Goal: Communication & Community: Answer question/provide support

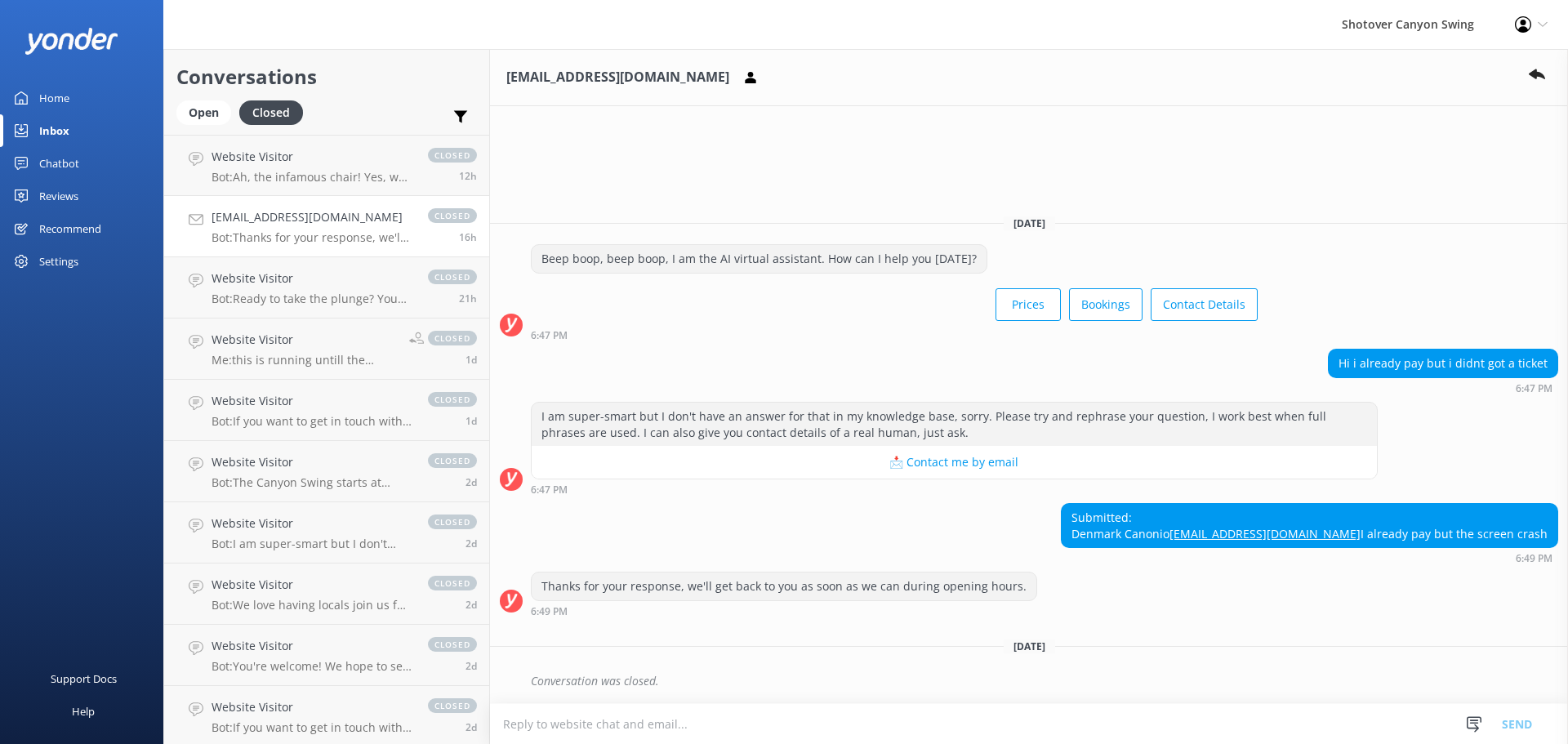
drag, startPoint x: 0, startPoint y: 0, endPoint x: 78, endPoint y: 160, distance: 178.0
click at [78, 160] on div "Chatbot" at bounding box center [59, 163] width 40 height 33
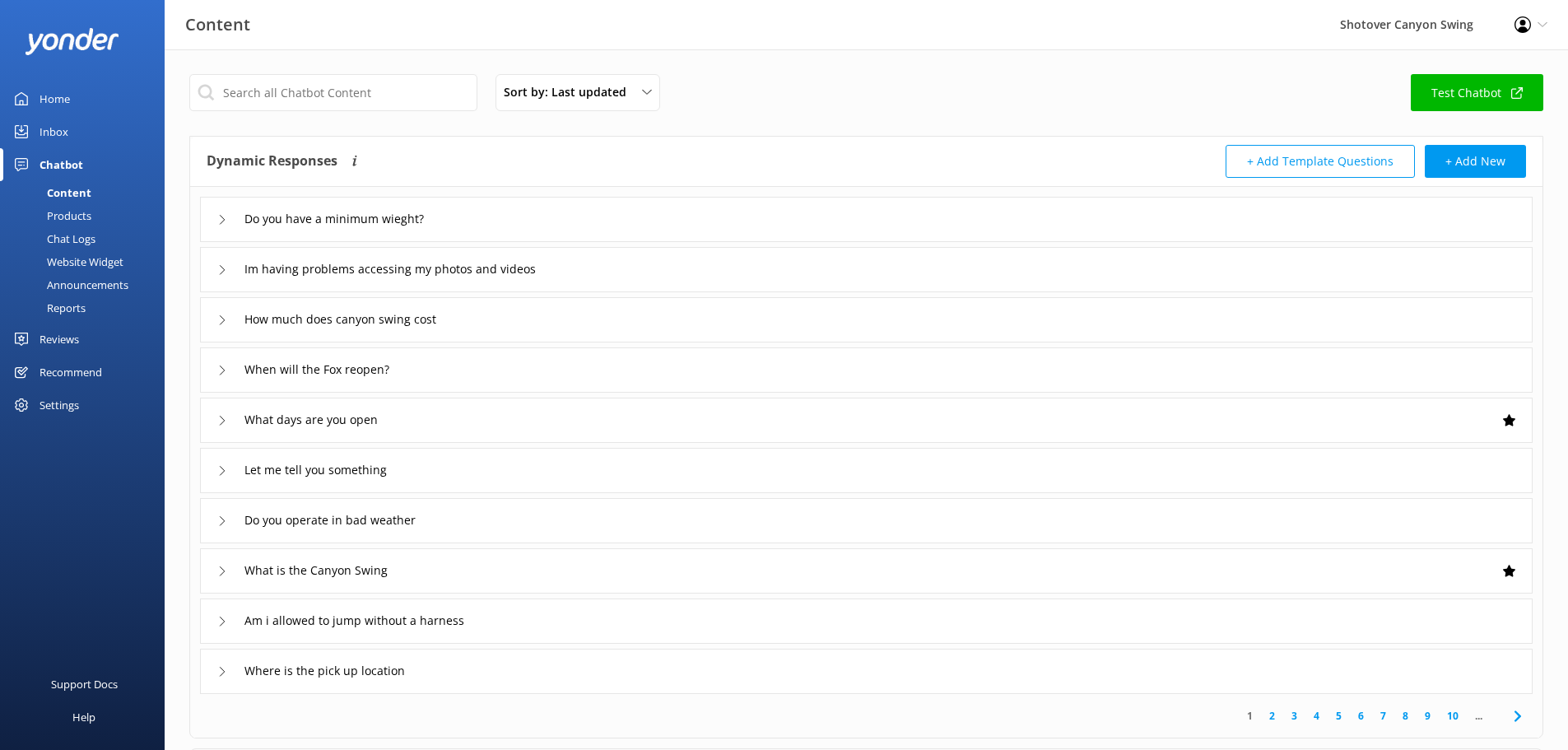
click at [100, 331] on link "Reviews" at bounding box center [82, 338] width 165 height 33
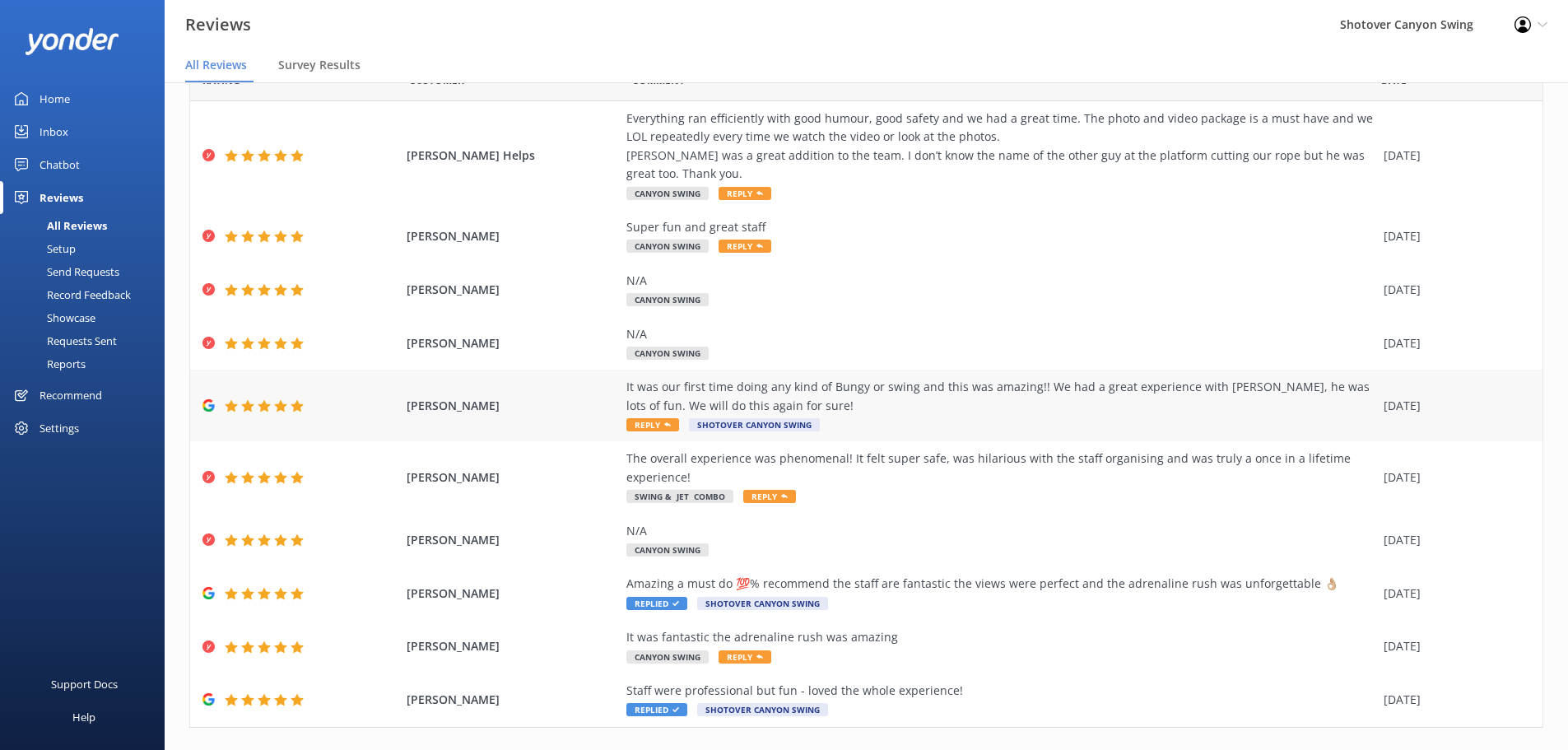
scroll to position [82, 0]
click at [914, 406] on div "It was our first time doing any kind of Bungy or swing and this was amazing!! W…" at bounding box center [1001, 395] width 749 height 37
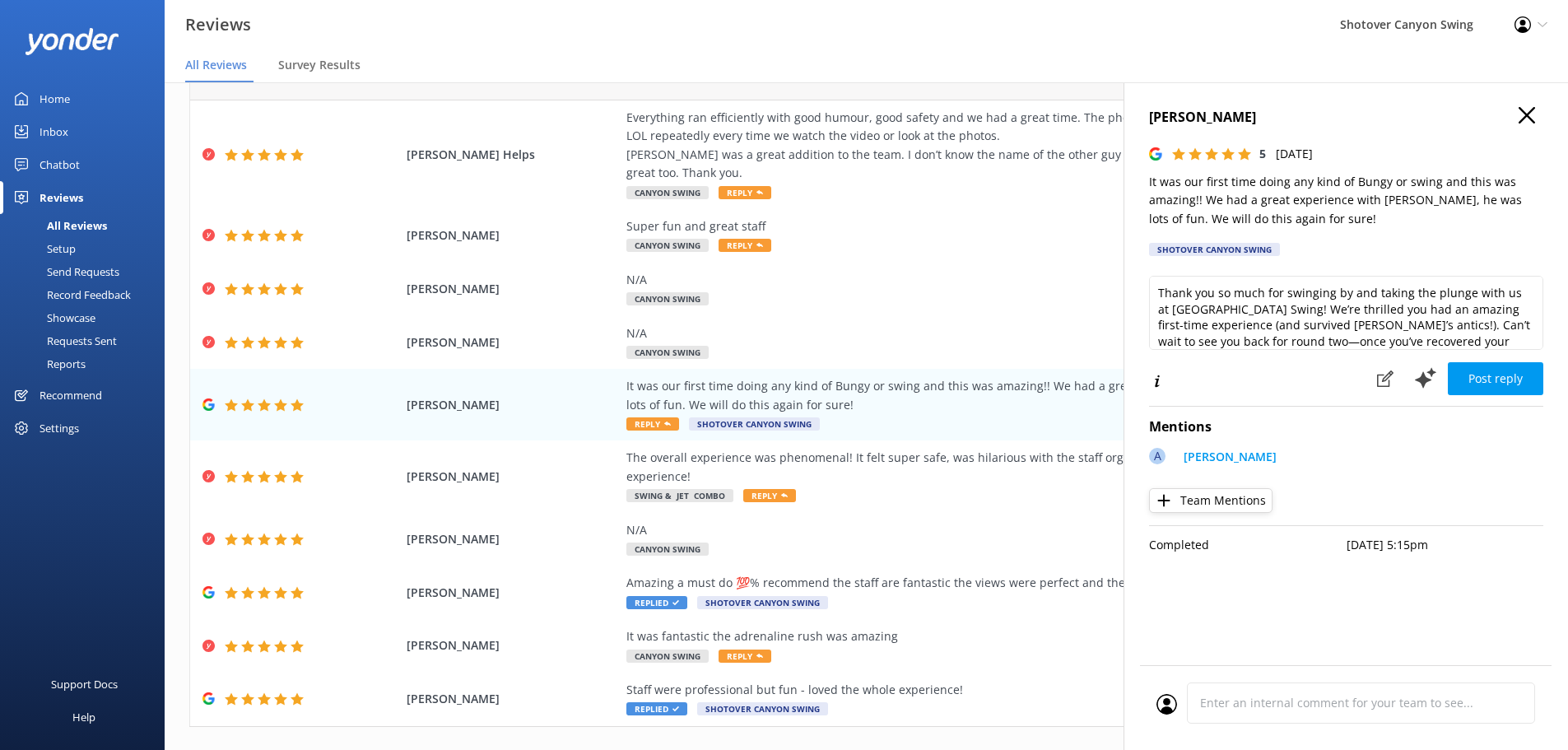
scroll to position [8, 0]
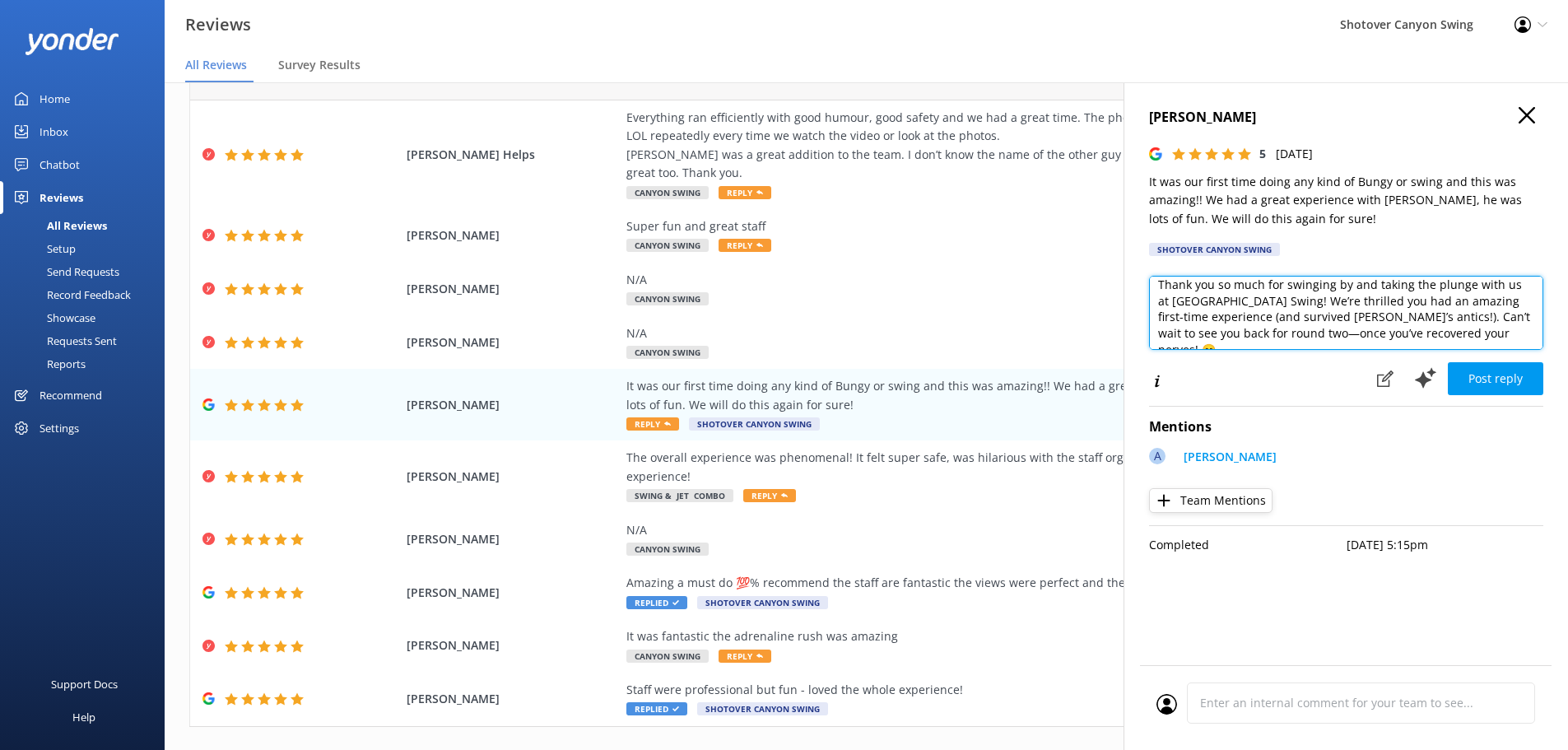
drag, startPoint x: 1248, startPoint y: 312, endPoint x: 1400, endPoint y: 316, distance: 152.1
click at [1400, 316] on textarea "Thank you so much for swinging by and taking the plunge with us at [GEOGRAPHIC_…" at bounding box center [1346, 312] width 394 height 74
type textarea "Thank you so much for swinging by and taking the plunge with us at [GEOGRAPHIC_…"
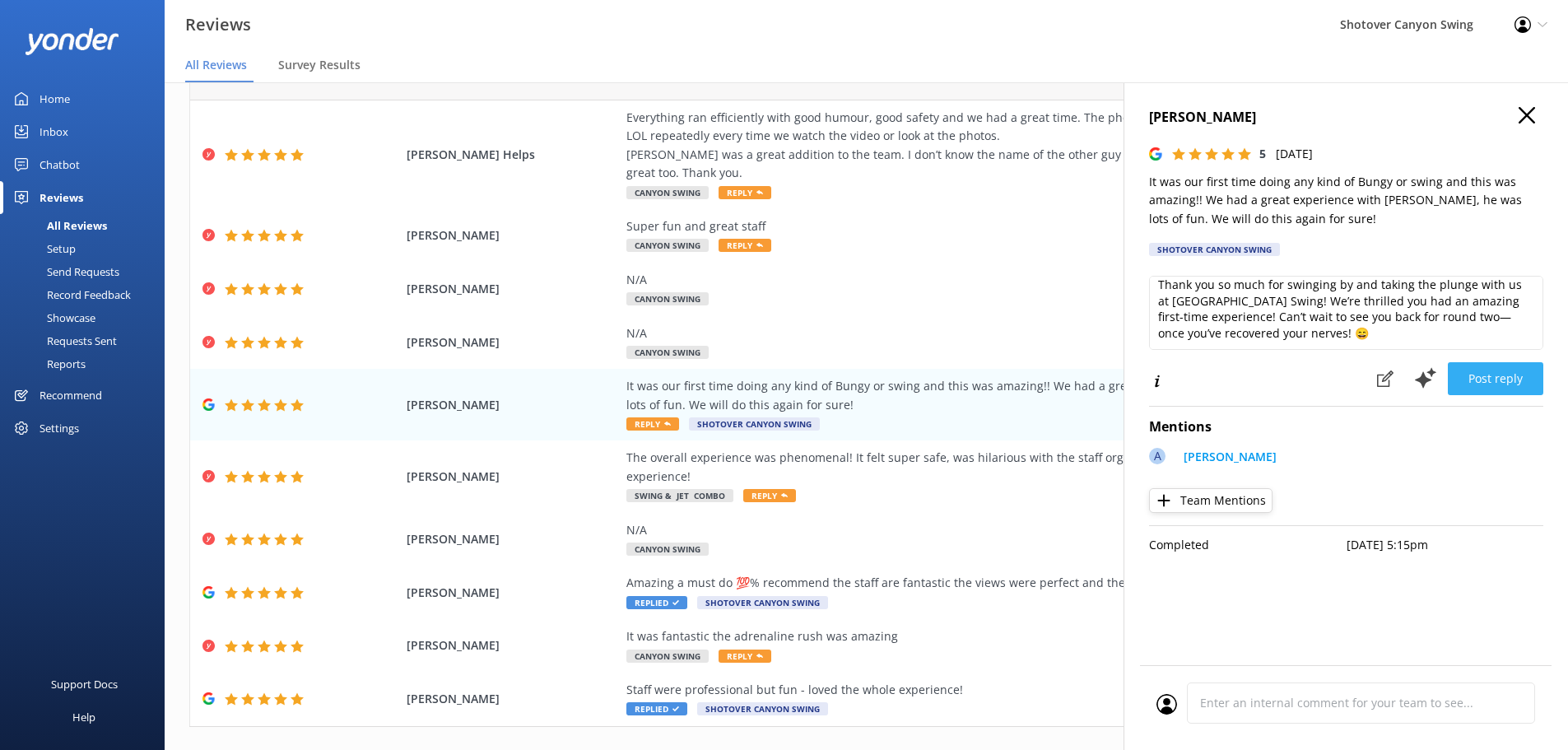
click at [1471, 371] on button "Post reply" at bounding box center [1496, 378] width 96 height 33
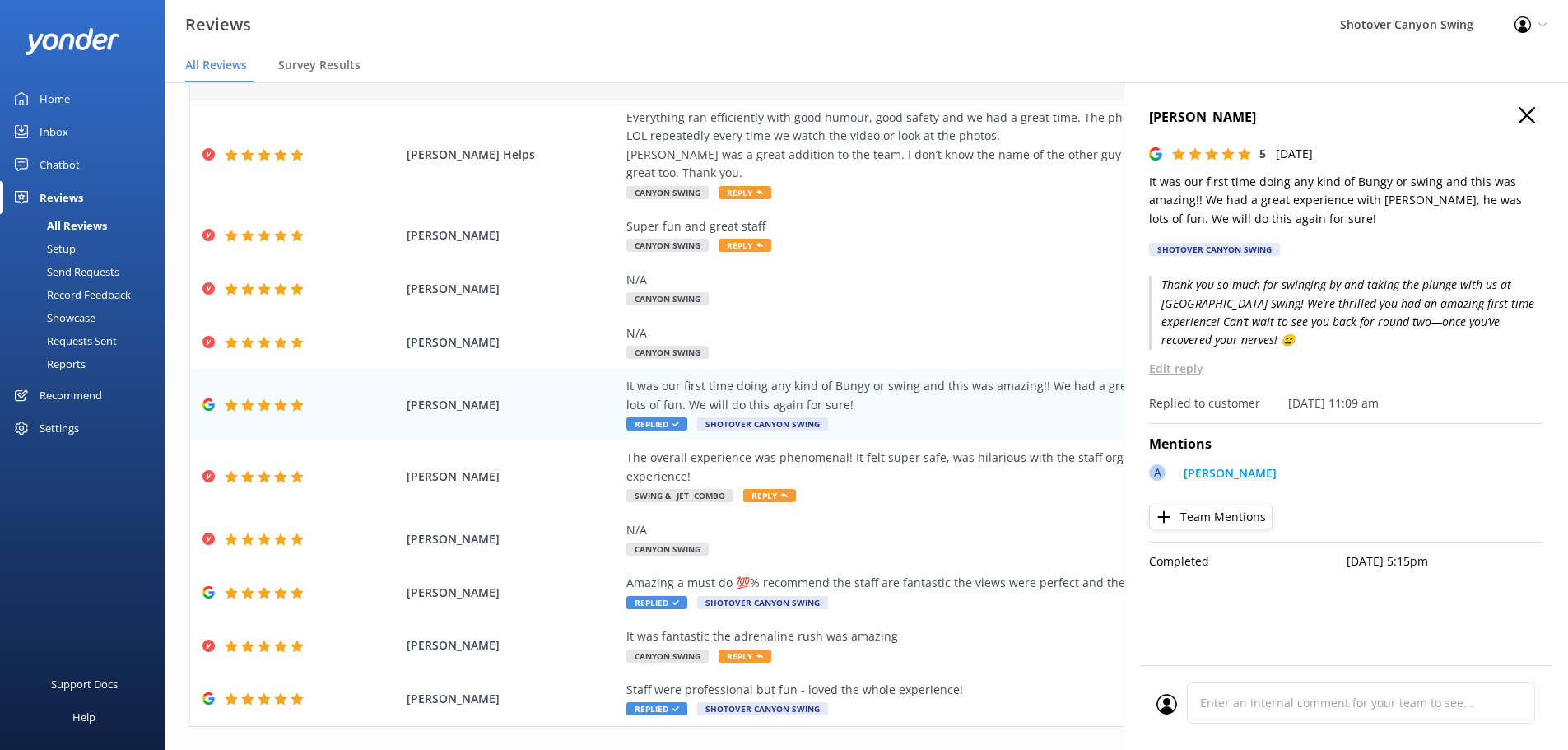
click at [1525, 117] on use "button" at bounding box center [1527, 115] width 17 height 17
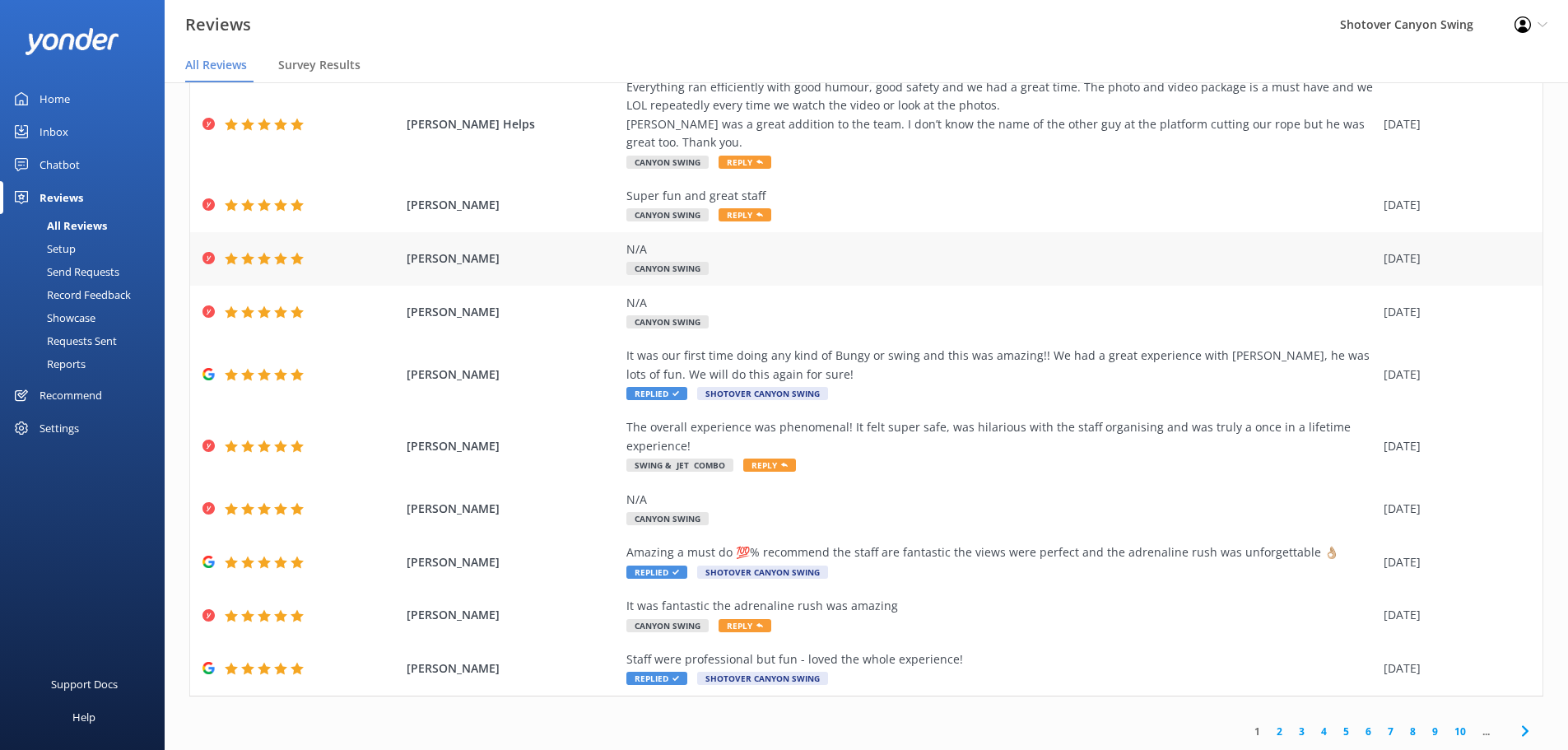
scroll to position [0, 0]
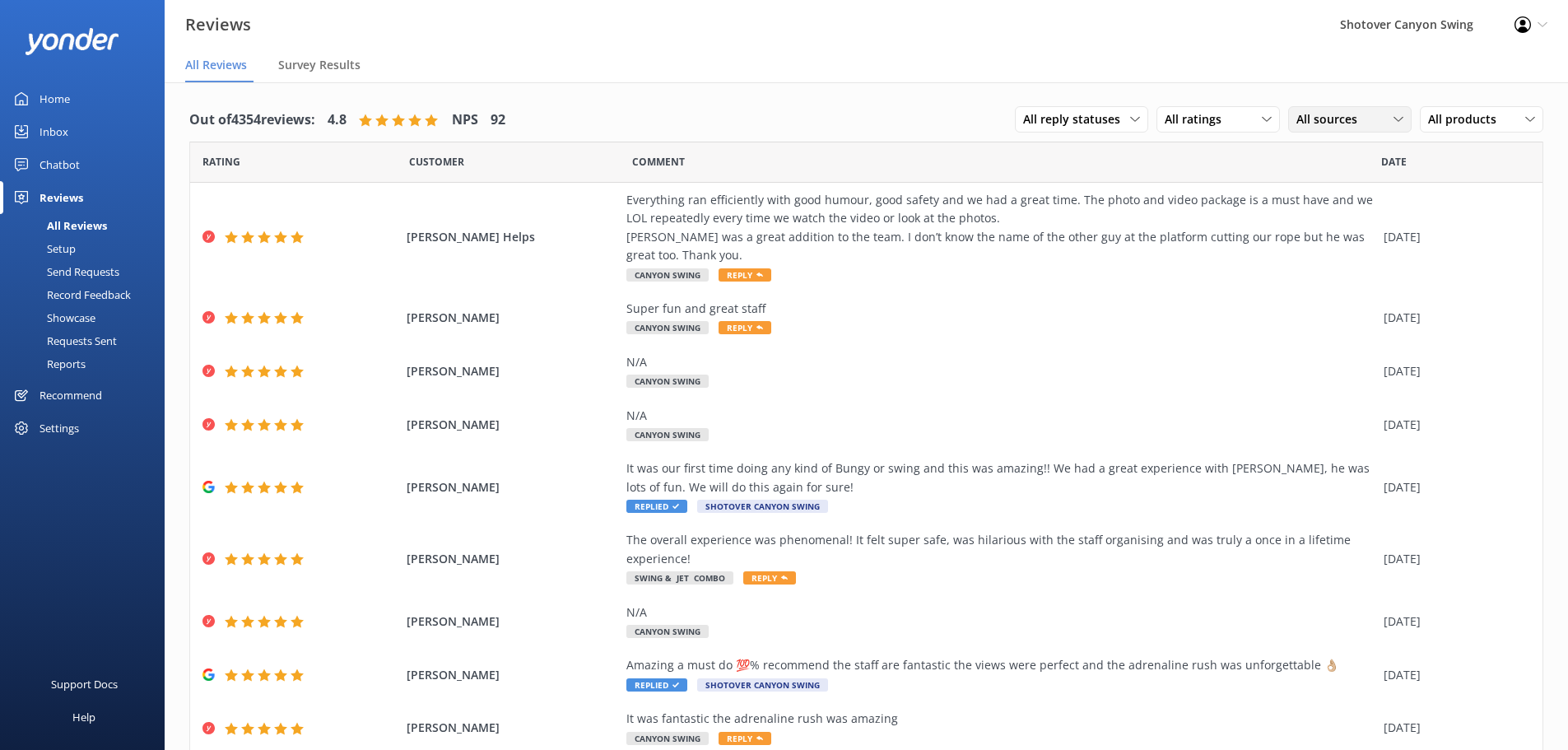
click at [1296, 121] on span "All sources" at bounding box center [1332, 119] width 71 height 18
click at [1327, 312] on div "Google reviews" at bounding box center [1360, 319] width 96 height 17
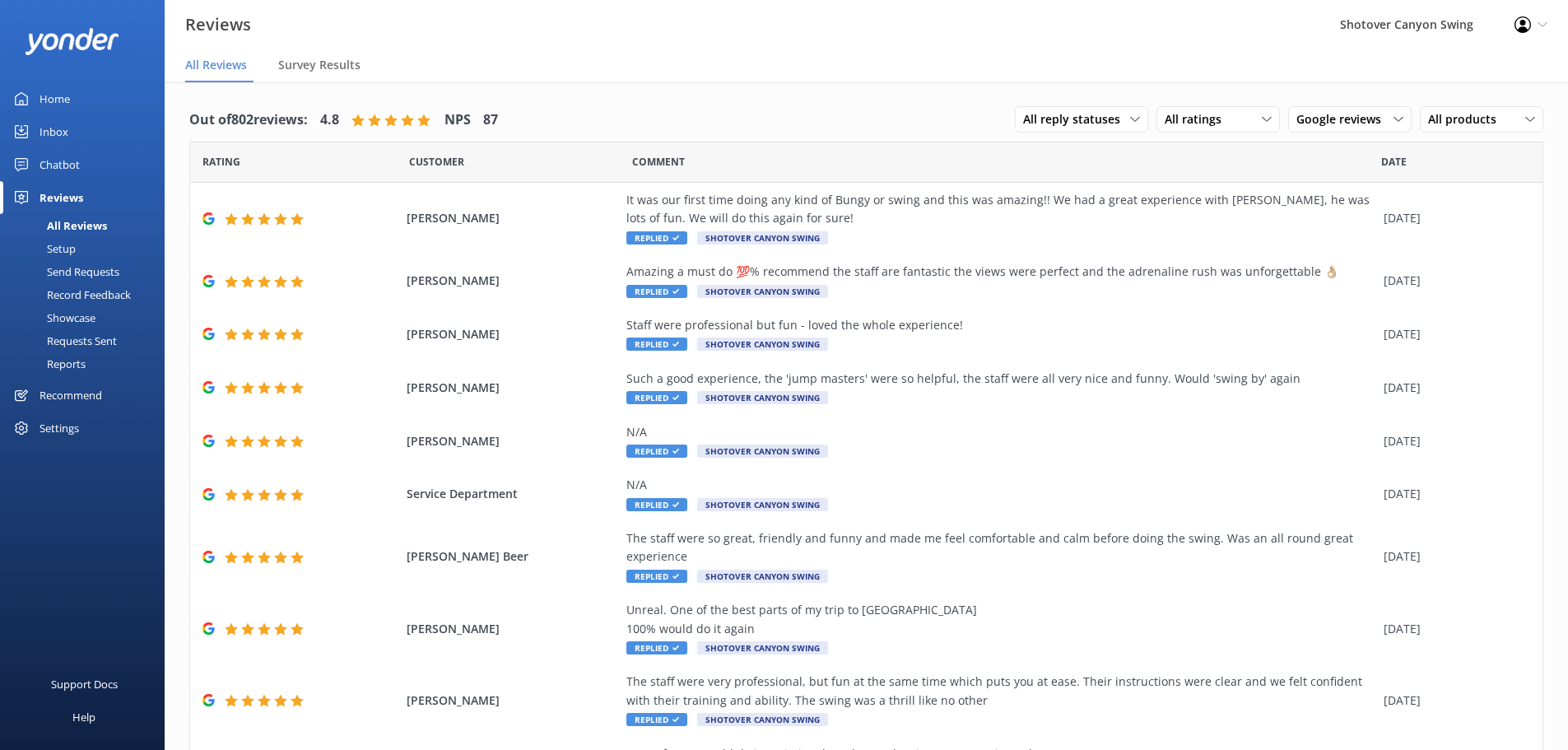
scroll to position [82, 0]
